Goal: Information Seeking & Learning: Check status

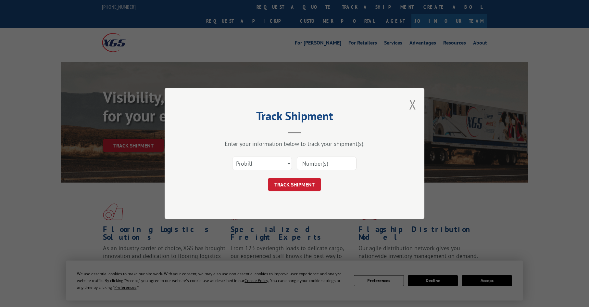
drag, startPoint x: 260, startPoint y: 164, endPoint x: 259, endPoint y: 169, distance: 4.9
click at [260, 166] on select "Select category... Probill BOL PO" at bounding box center [262, 164] width 60 height 14
select select "bol"
click at [232, 157] on select "Select category... Probill BOL PO" at bounding box center [262, 164] width 60 height 14
click at [323, 162] on input at bounding box center [327, 164] width 60 height 14
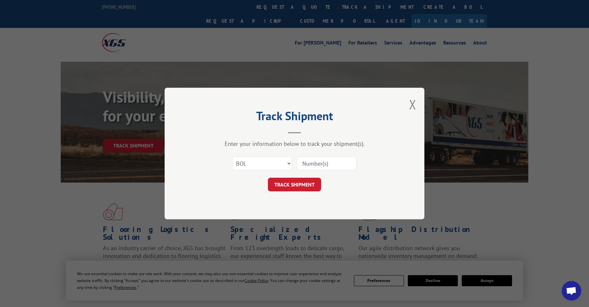
paste input "03510371"
type input "03510371"
click button "TRACK SHIPMENT" at bounding box center [294, 185] width 53 height 14
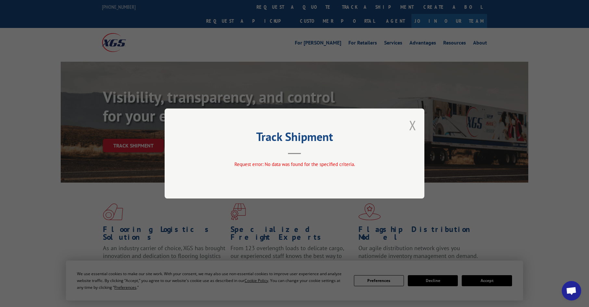
click at [414, 126] on button "Close modal" at bounding box center [412, 125] width 7 height 17
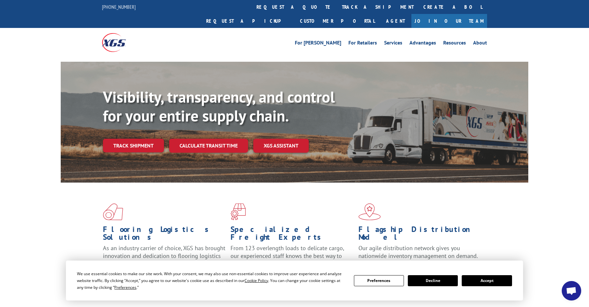
click at [337, 12] on link "track a shipment" at bounding box center [378, 7] width 82 height 14
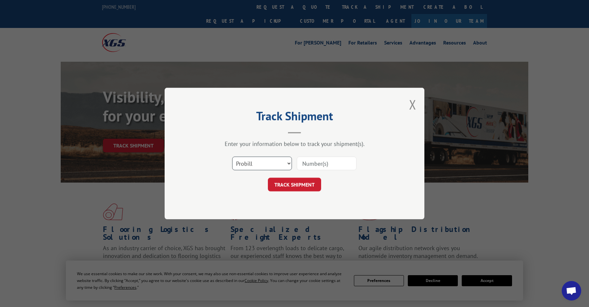
click at [264, 170] on select "Select category... Probill BOL PO" at bounding box center [262, 164] width 60 height 14
select select "po"
click at [232, 157] on select "Select category... Probill BOL PO" at bounding box center [262, 164] width 60 height 14
click at [314, 162] on input at bounding box center [327, 164] width 60 height 14
paste input "03510371"
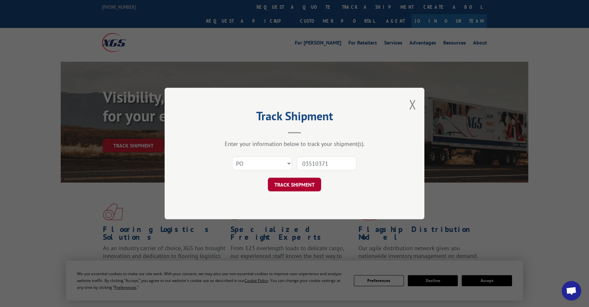
type input "03510371"
click at [304, 186] on button "TRACK SHIPMENT" at bounding box center [294, 185] width 53 height 14
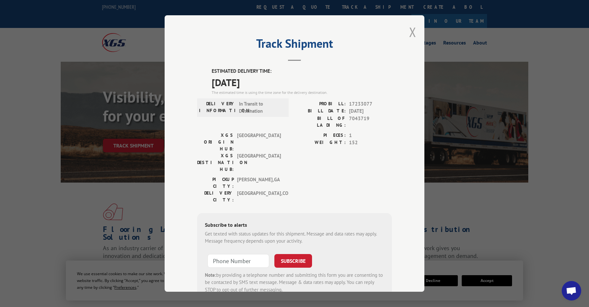
click at [410, 32] on button "Close modal" at bounding box center [412, 31] width 7 height 17
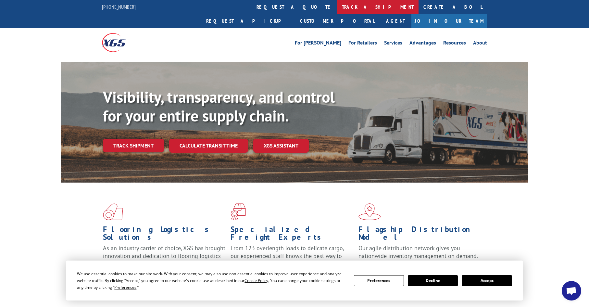
click at [337, 11] on link "track a shipment" at bounding box center [378, 7] width 82 height 14
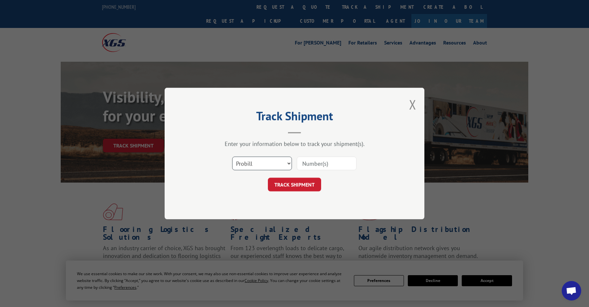
click at [261, 164] on select "Select category... Probill BOL PO" at bounding box center [262, 164] width 60 height 14
select select "po"
click at [232, 157] on select "Select category... Probill BOL PO" at bounding box center [262, 164] width 60 height 14
paste input "08503722"
type input "08503722"
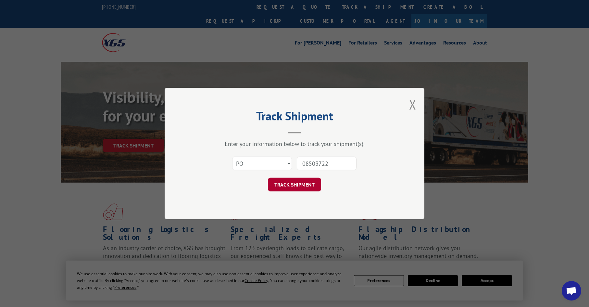
click at [297, 184] on button "TRACK SHIPMENT" at bounding box center [294, 185] width 53 height 14
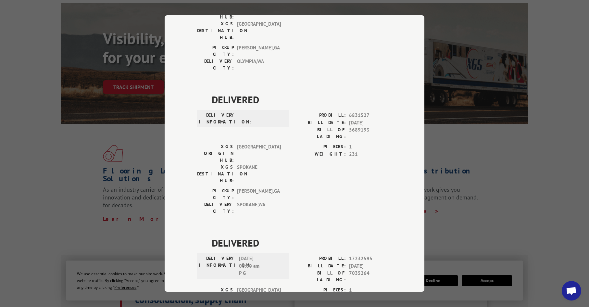
scroll to position [65, 0]
